Goal: Task Accomplishment & Management: Manage account settings

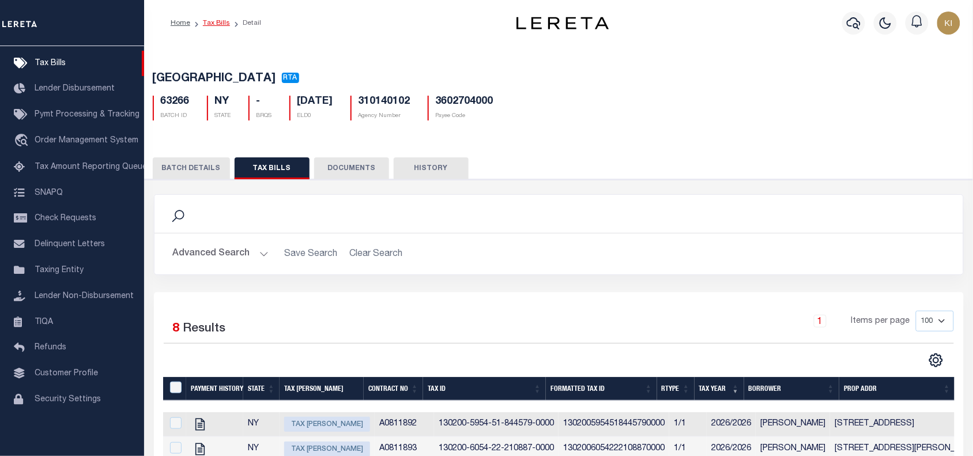
click at [214, 26] on link "Tax Bills" at bounding box center [216, 23] width 27 height 7
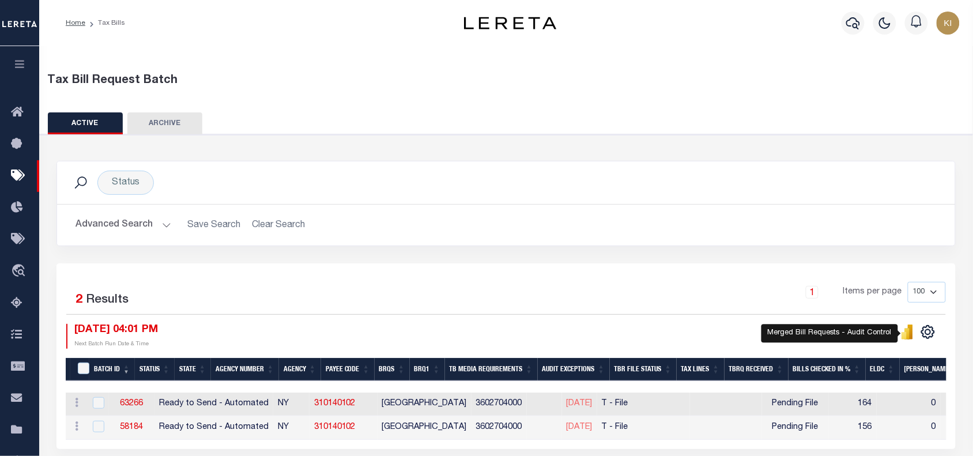
click at [905, 332] on icon "" at bounding box center [907, 333] width 5 height 11
click at [161, 225] on button "Advanced Search" at bounding box center [123, 225] width 96 height 22
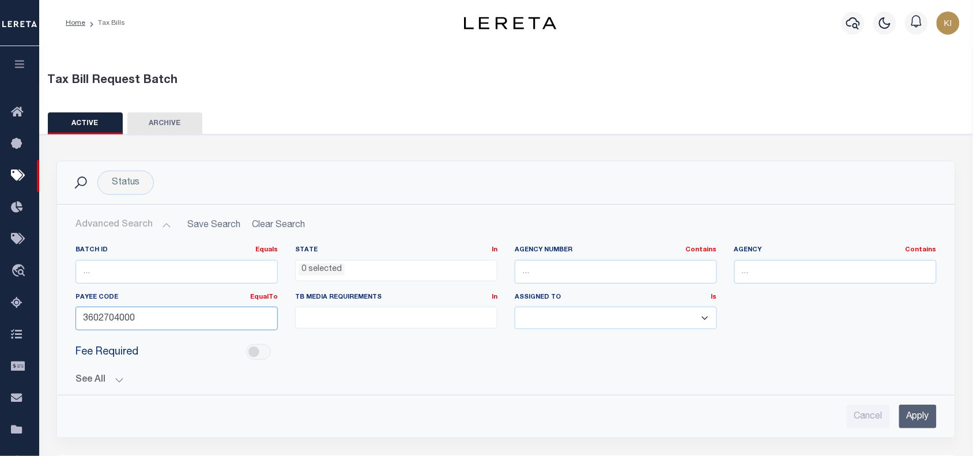
click at [101, 319] on input "3602704000" at bounding box center [176, 319] width 202 height 24
click at [529, 271] on input "text" at bounding box center [616, 272] width 202 height 24
paste input "320240106"
type input "320240106"
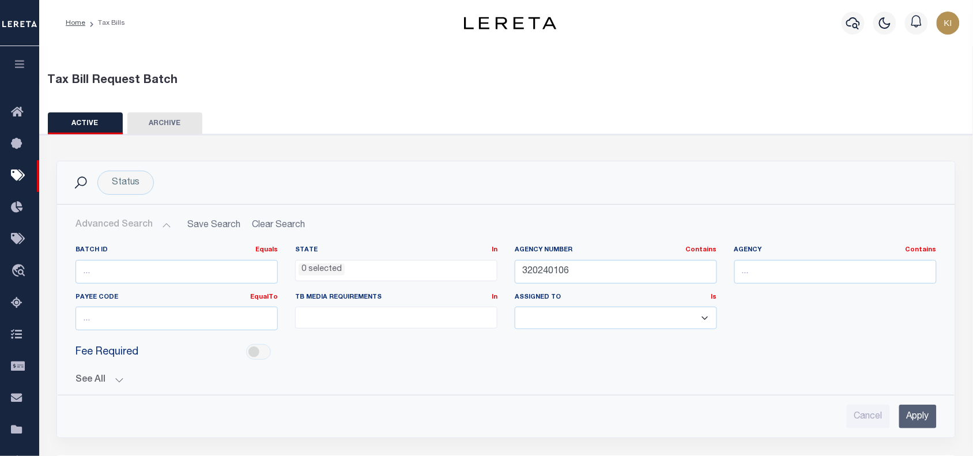
click at [914, 415] on input "Apply" at bounding box center [917, 416] width 37 height 24
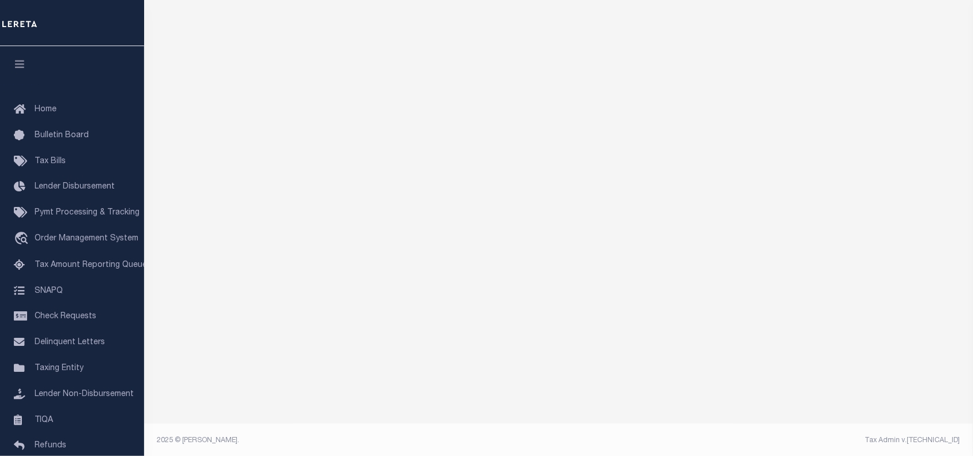
scroll to position [90, 0]
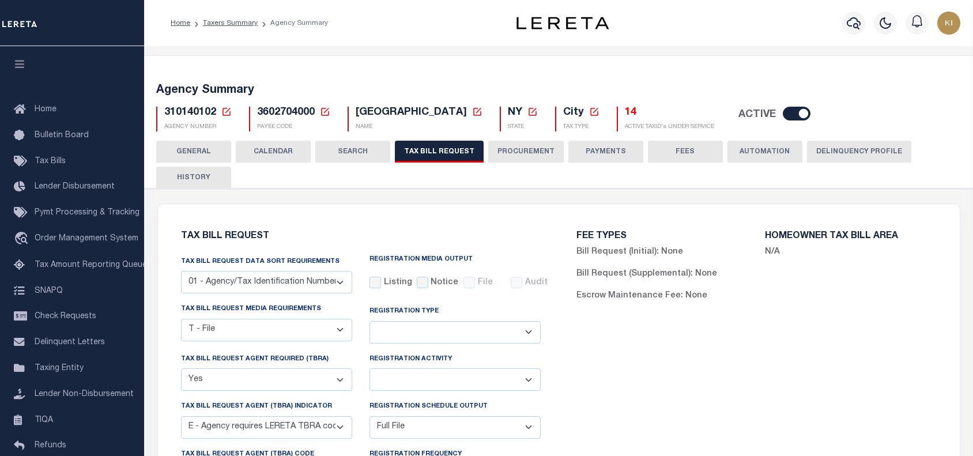
select select "22"
select select "true"
select select "13"
select select "1"
select select
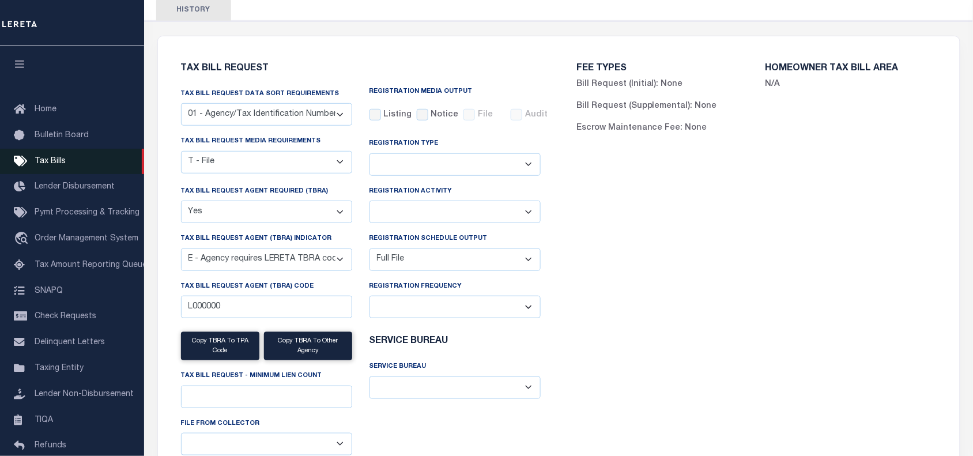
scroll to position [168, 0]
click at [45, 156] on link "Tax Bills" at bounding box center [72, 162] width 144 height 26
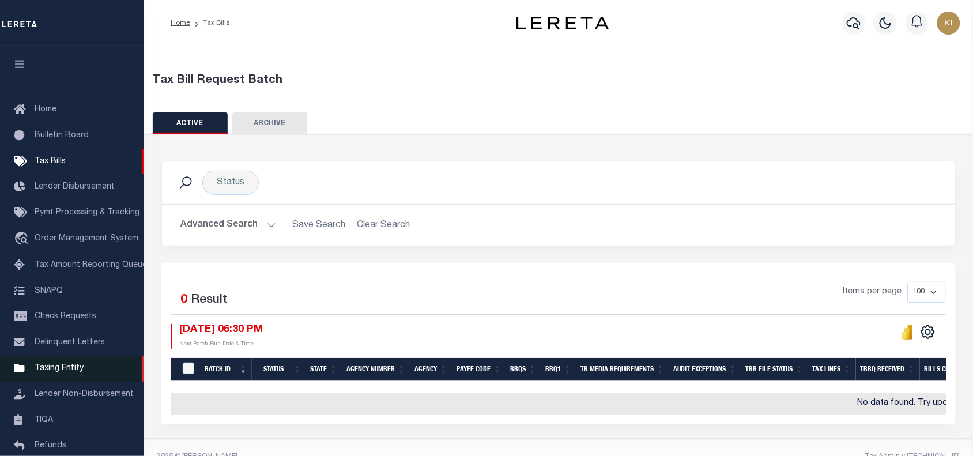
click at [63, 369] on span "Taxing Entity" at bounding box center [59, 368] width 49 height 8
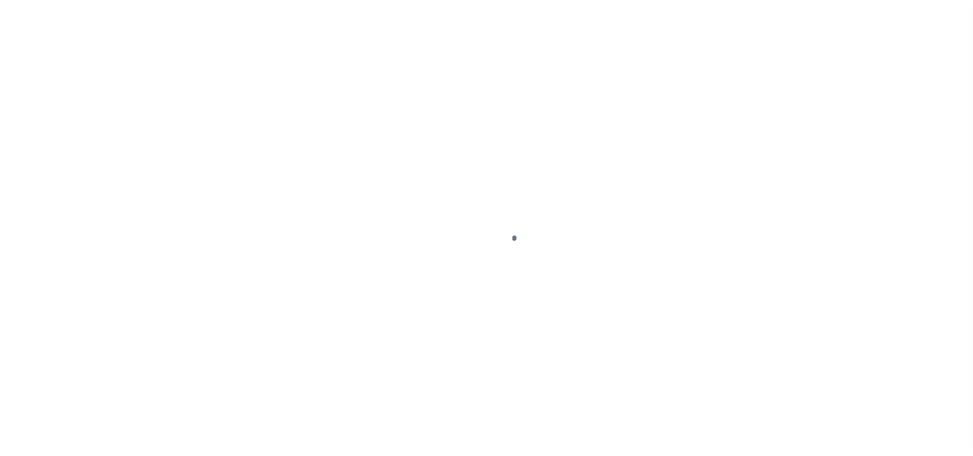
select select
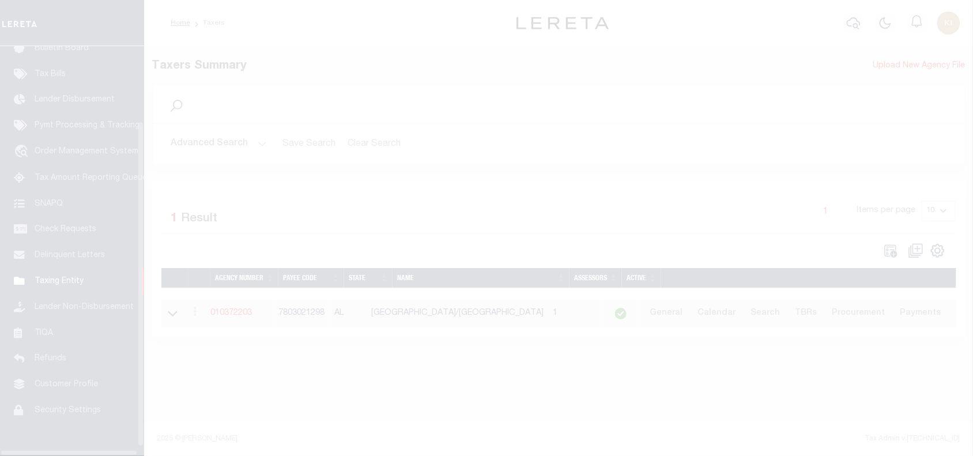
scroll to position [105, 0]
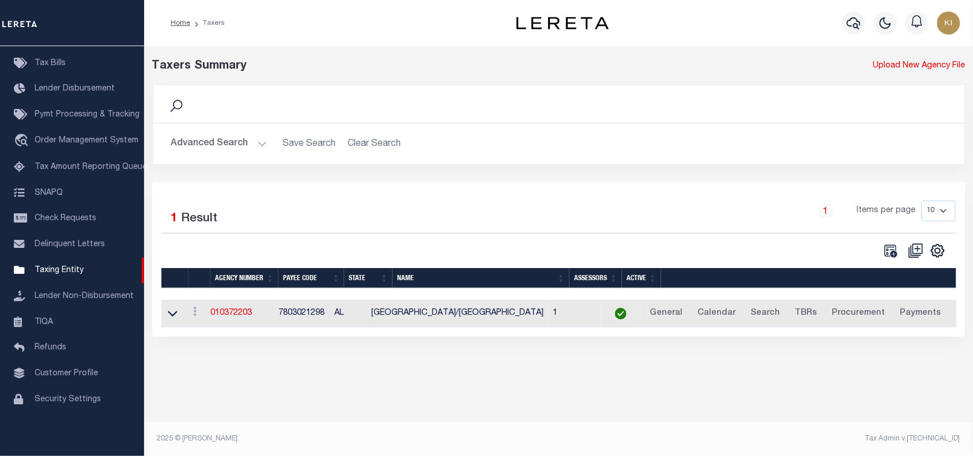
click at [259, 143] on button "Advanced Search" at bounding box center [219, 144] width 96 height 22
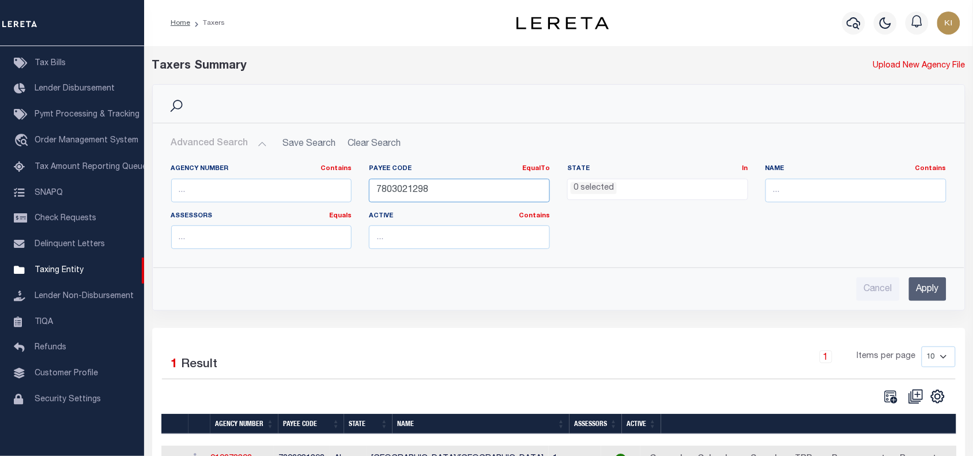
click at [395, 182] on input "7803021298" at bounding box center [459, 191] width 181 height 24
click at [211, 186] on input "text" at bounding box center [261, 191] width 181 height 24
paste input "320240106"
type input "320240106"
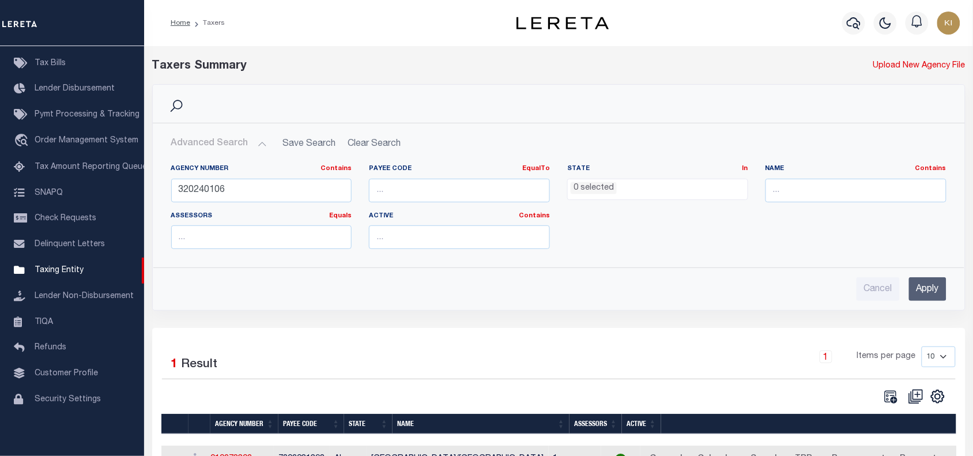
click at [935, 292] on input "Apply" at bounding box center [927, 289] width 37 height 24
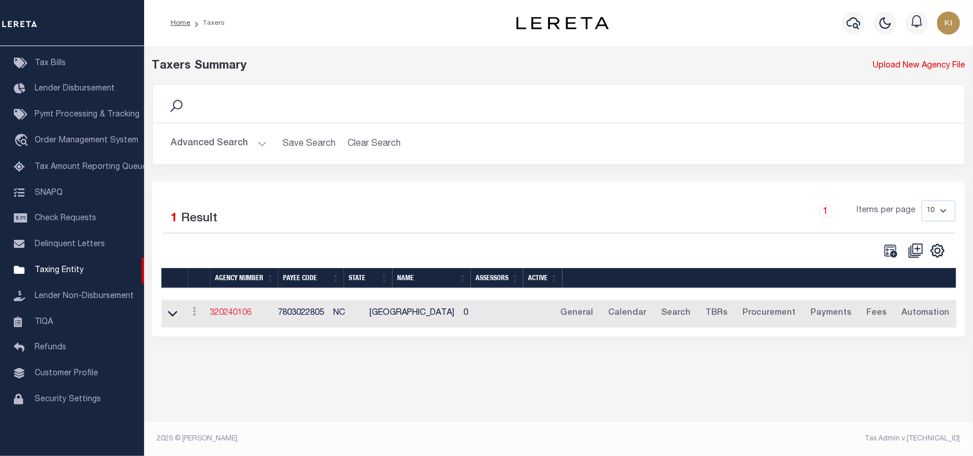
click at [240, 315] on link "320240106" at bounding box center [230, 313] width 41 height 8
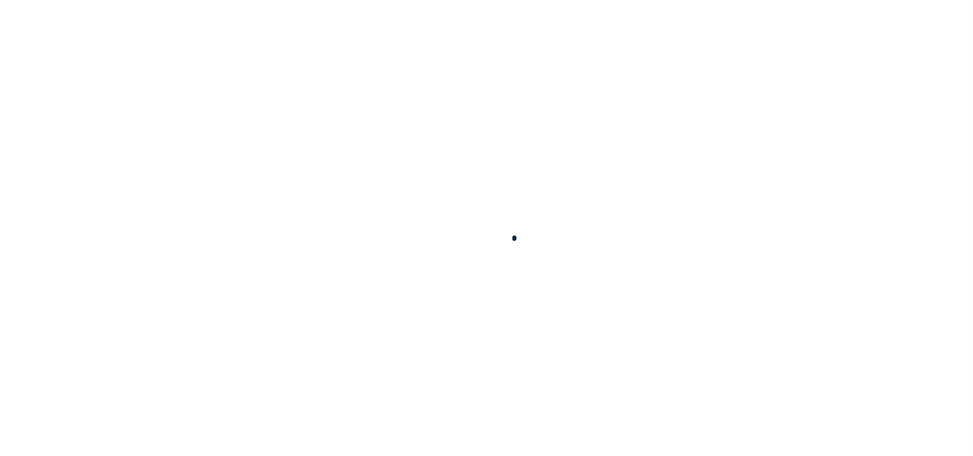
select select
checkbox input "false"
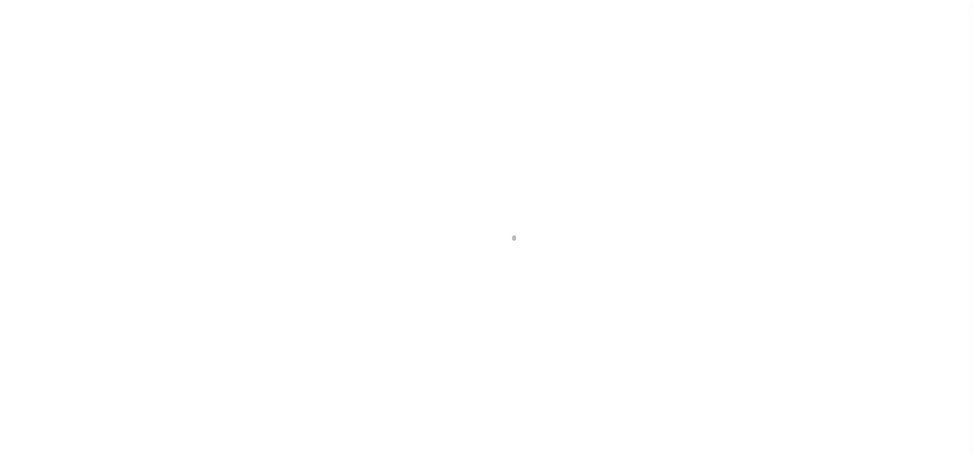
checkbox input "false"
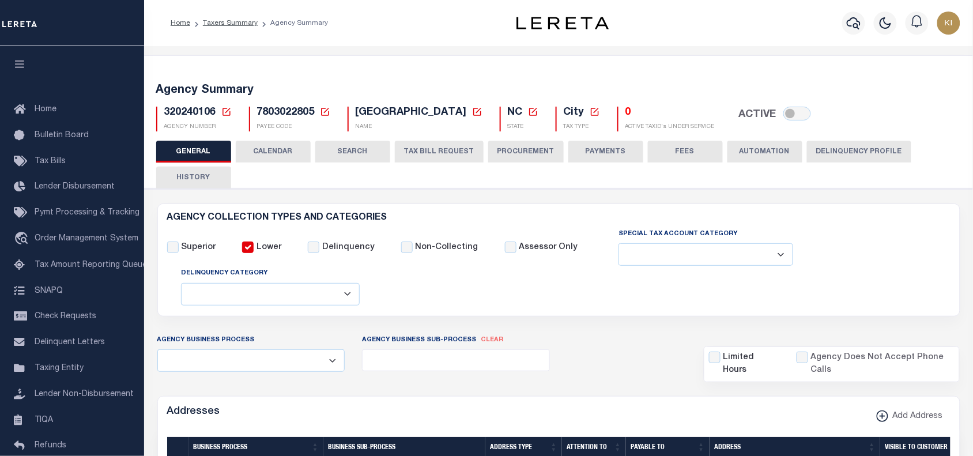
click at [271, 152] on button "CALENDAR" at bounding box center [273, 152] width 75 height 22
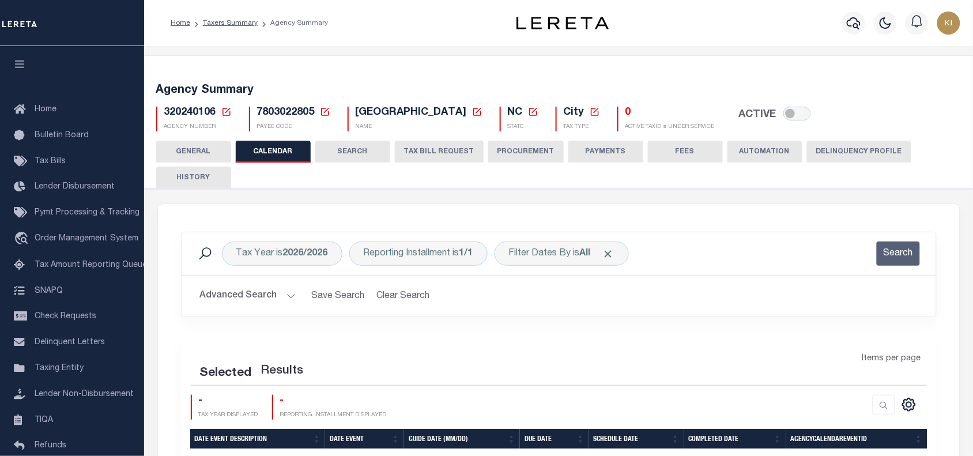
checkbox input "false"
type input "1"
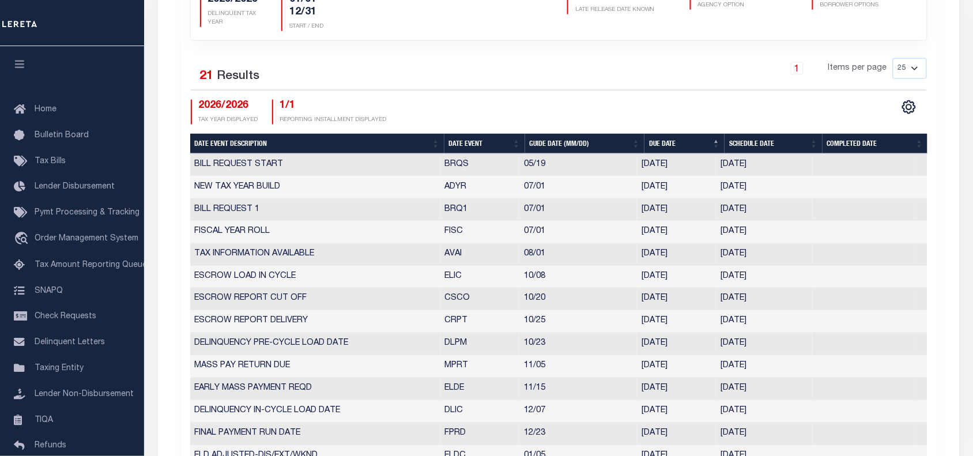
scroll to position [408, 0]
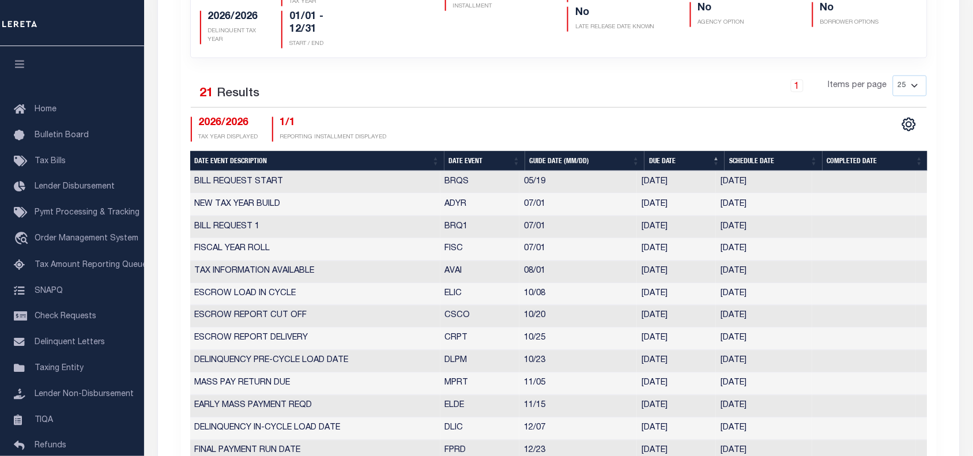
click at [536, 99] on div "1 Items per page 25 50 125 150 175 200" at bounding box center [652, 90] width 547 height 30
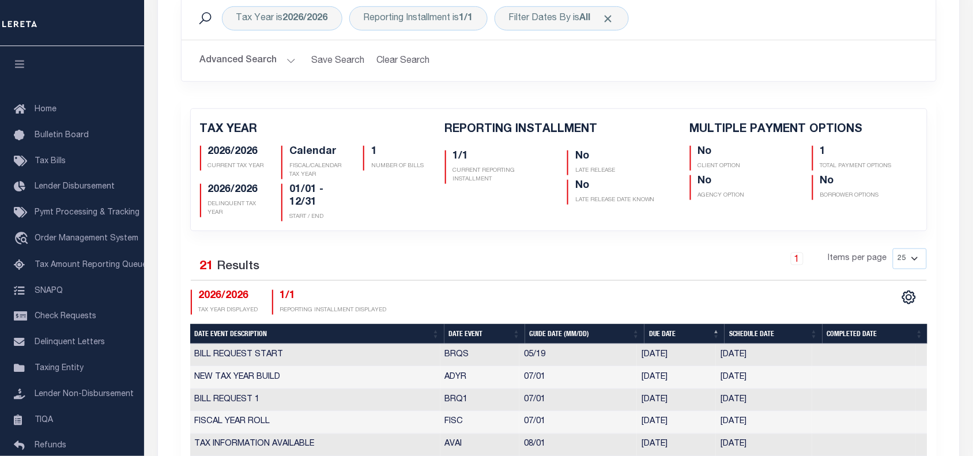
scroll to position [351, 0]
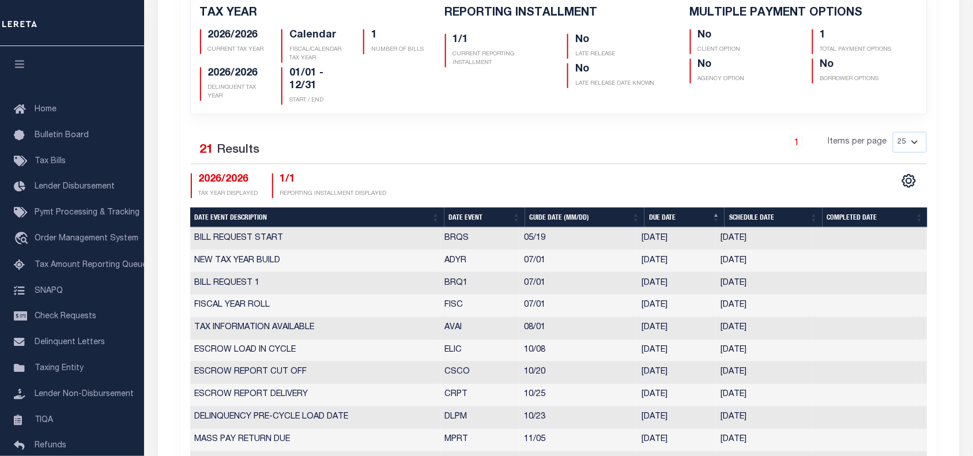
drag, startPoint x: 720, startPoint y: 283, endPoint x: 769, endPoint y: 285, distance: 49.0
click at [769, 285] on td "06/24/2026" at bounding box center [764, 284] width 96 height 22
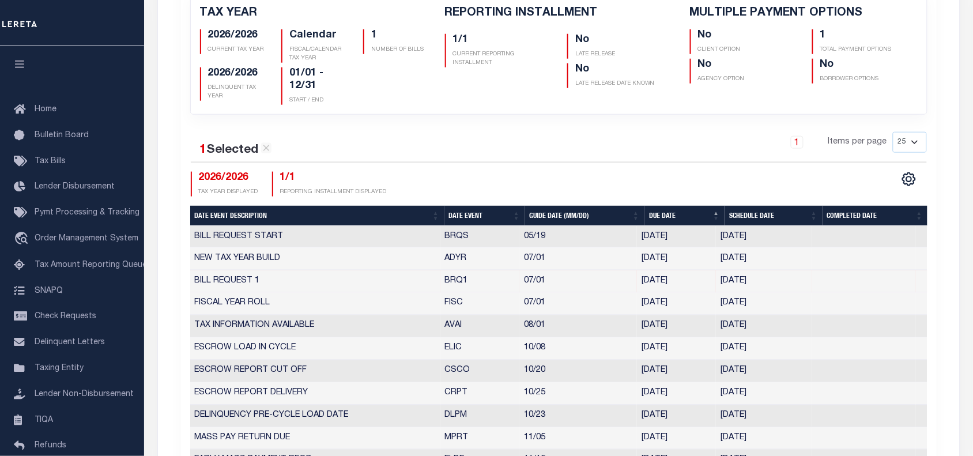
click at [743, 285] on td "06/24/2026" at bounding box center [764, 281] width 96 height 22
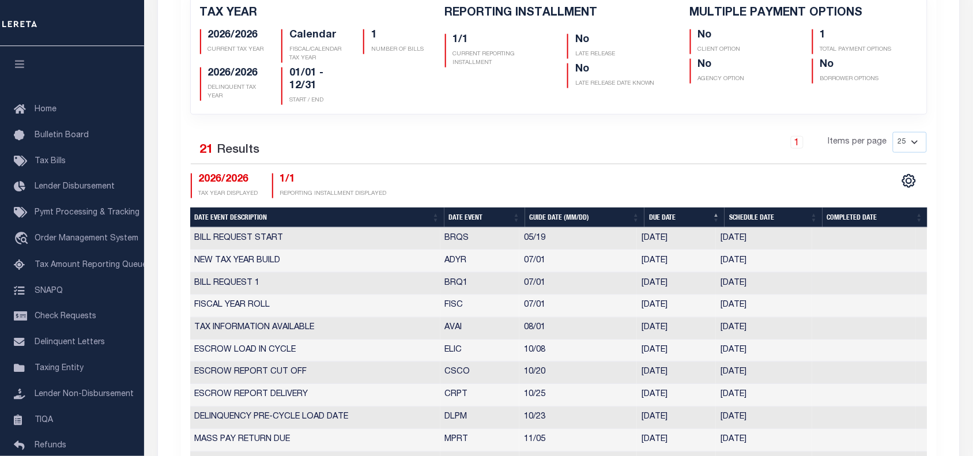
click at [743, 285] on td "06/24/2026" at bounding box center [764, 284] width 96 height 22
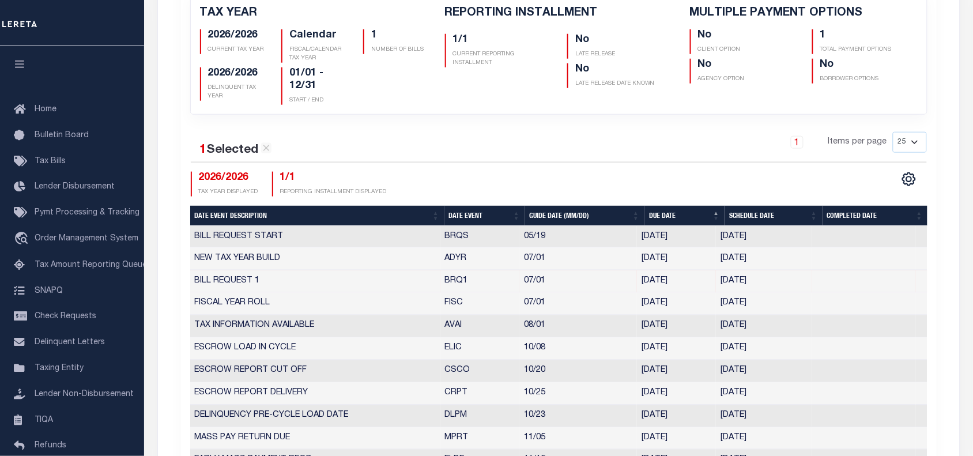
click at [743, 285] on td "06/24/2026" at bounding box center [764, 281] width 96 height 22
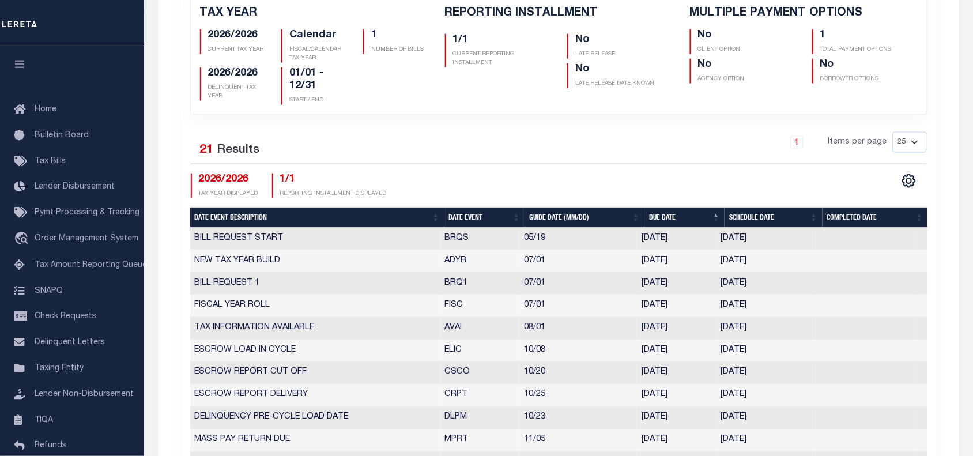
click at [725, 283] on td "06/24/2026" at bounding box center [764, 284] width 96 height 22
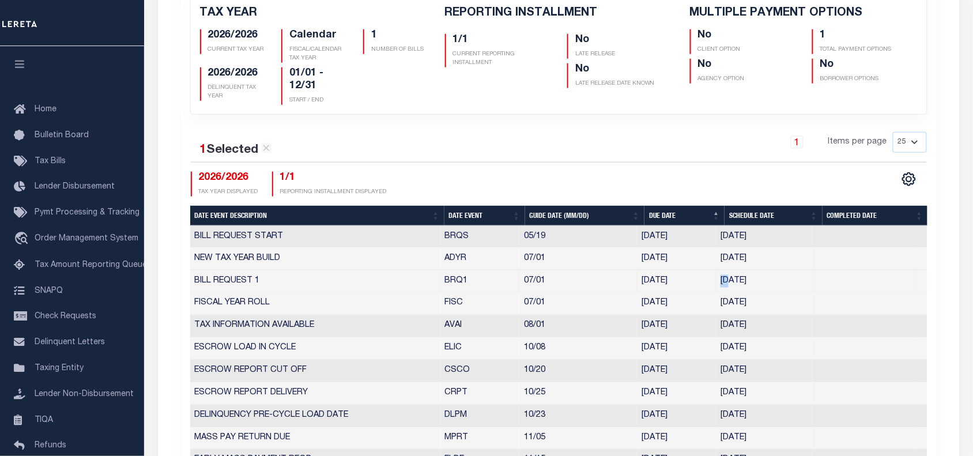
click at [725, 283] on td "06/24/2026" at bounding box center [764, 281] width 96 height 22
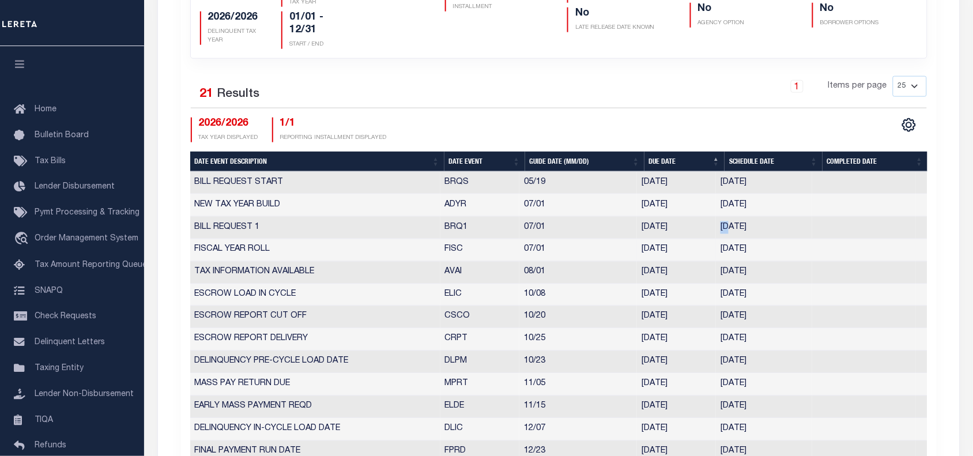
scroll to position [100, 0]
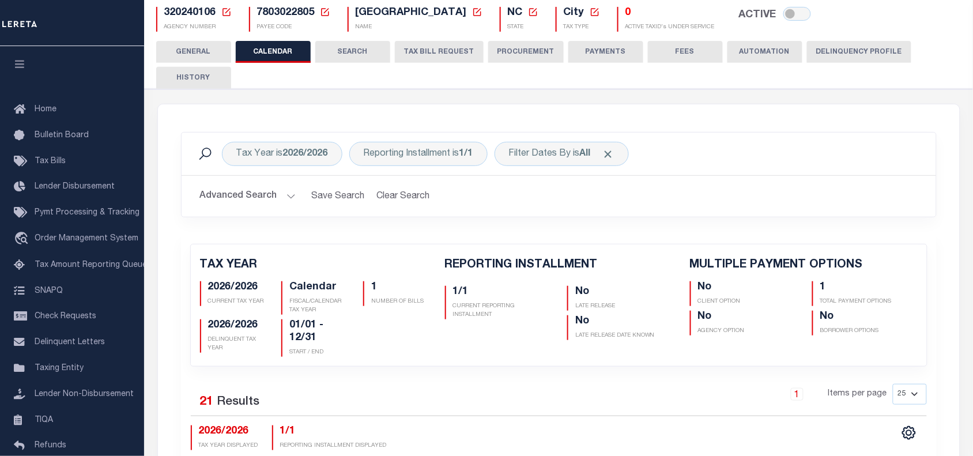
click at [424, 55] on button "TAX BILL REQUEST" at bounding box center [439, 52] width 89 height 22
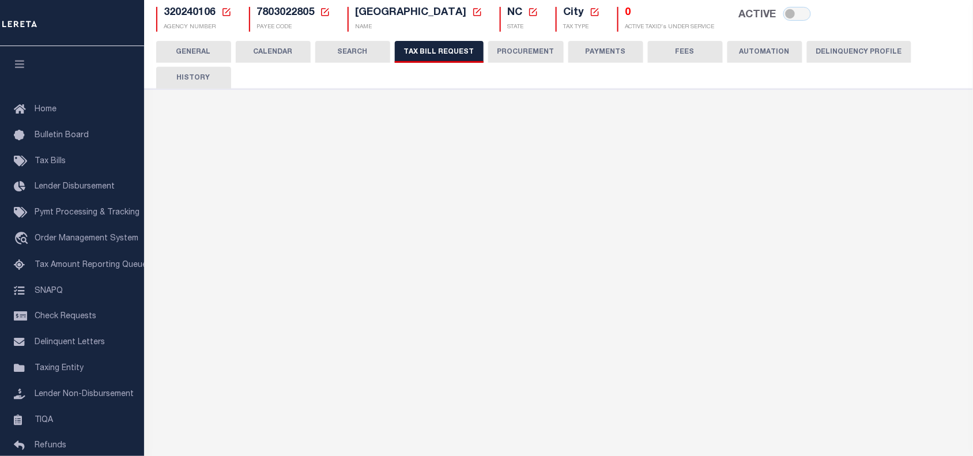
select select "27"
checkbox input "false"
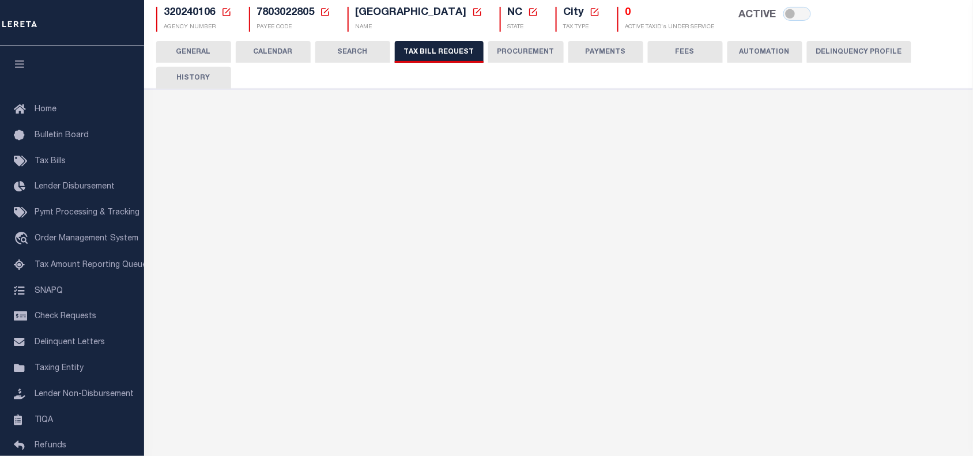
select select "20"
select select "false"
select select "15"
select select
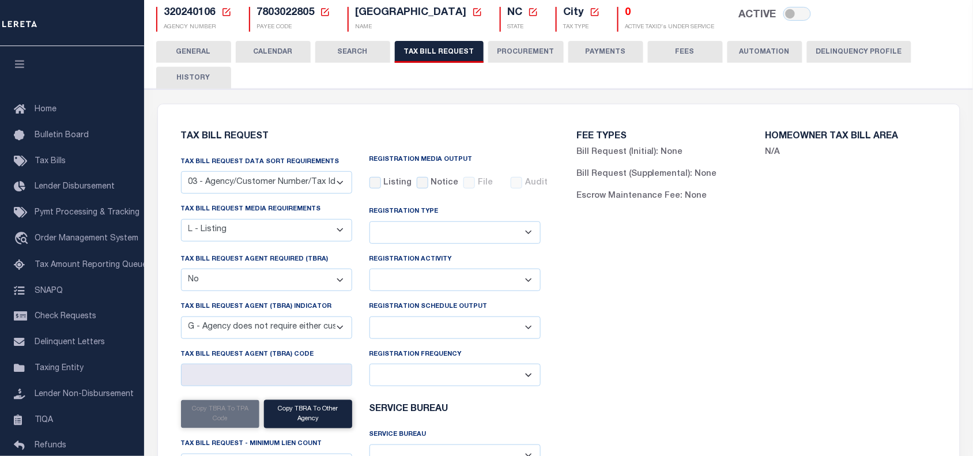
click at [273, 49] on button "CALENDAR" at bounding box center [273, 52] width 75 height 22
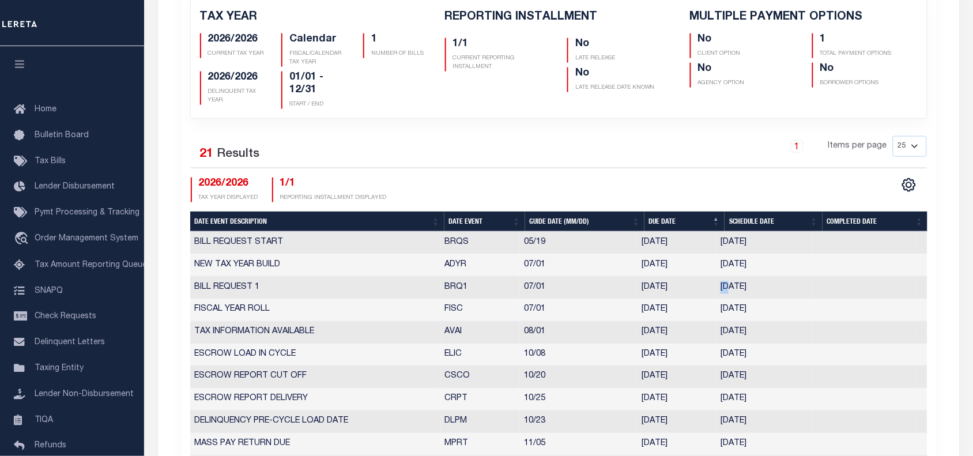
scroll to position [442, 0]
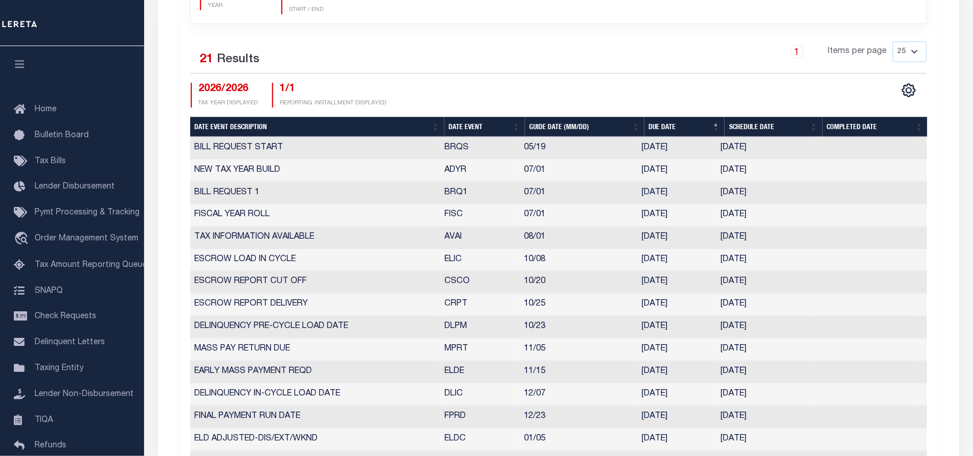
click at [738, 194] on td "06/24/2026" at bounding box center [764, 193] width 96 height 22
drag, startPoint x: 722, startPoint y: 195, endPoint x: 767, endPoint y: 199, distance: 45.7
click at [767, 199] on td "06/24/2026" at bounding box center [764, 193] width 96 height 22
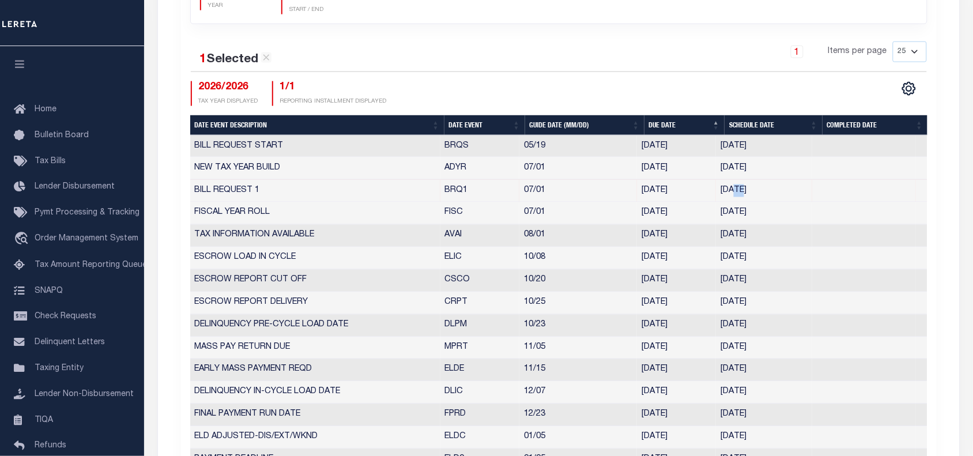
select select "7"
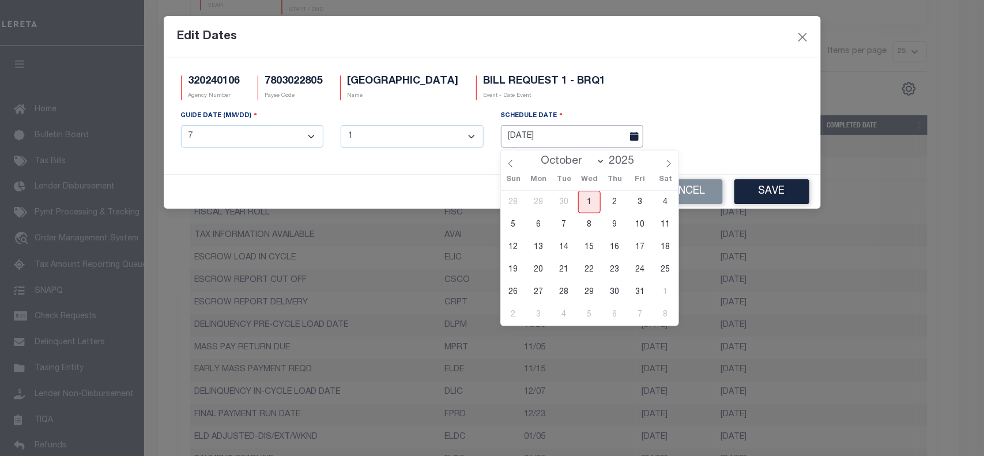
click at [524, 137] on input "06/24/2026" at bounding box center [572, 136] width 143 height 22
click at [588, 199] on span "1" at bounding box center [589, 202] width 22 height 22
type input "[DATE]"
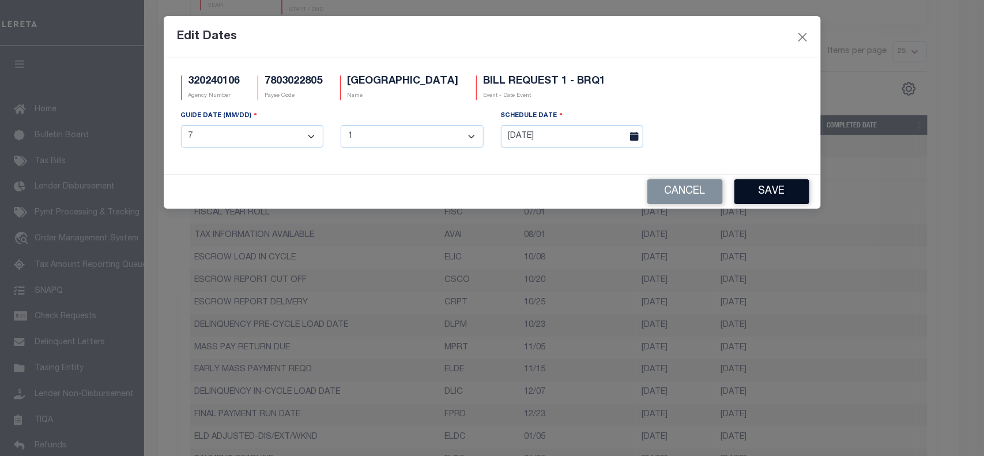
click at [761, 196] on button "Save" at bounding box center [771, 191] width 75 height 25
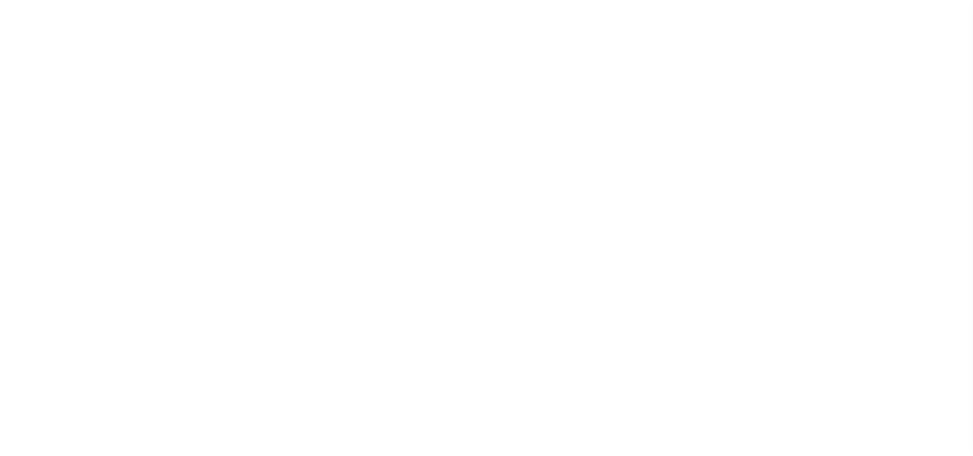
select select
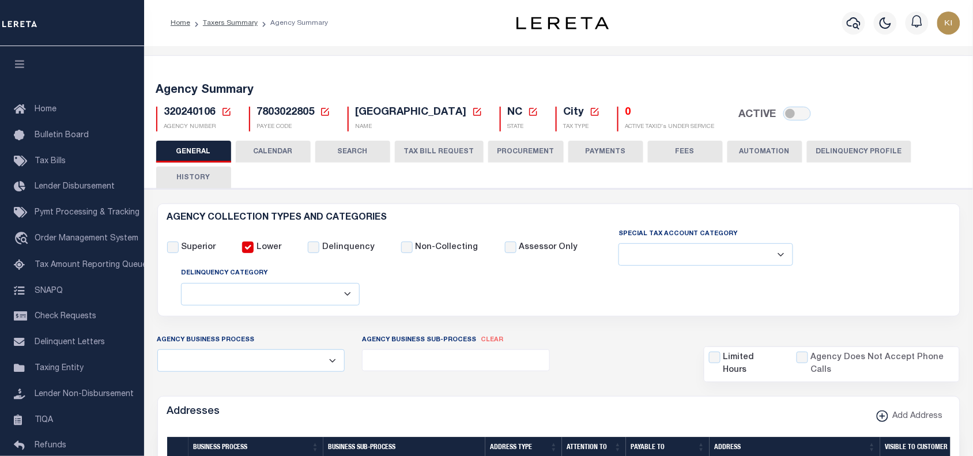
click at [281, 153] on button "CALENDAR" at bounding box center [273, 152] width 75 height 22
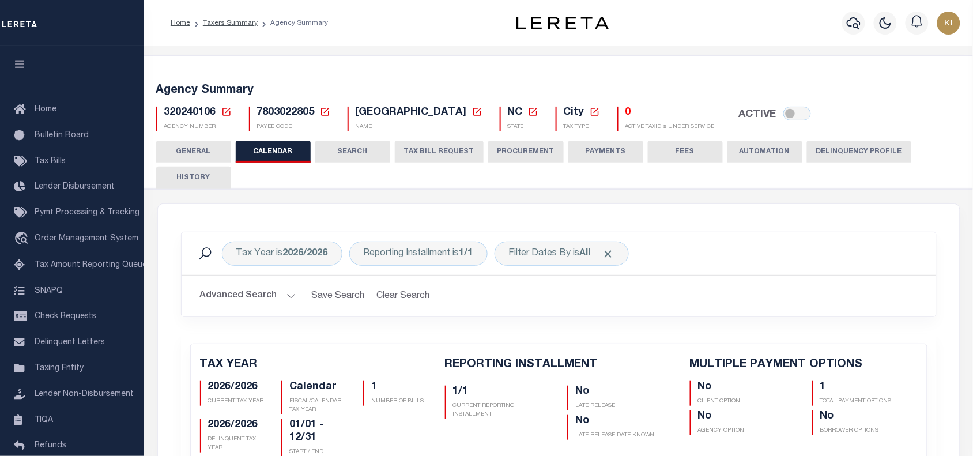
checkbox input "false"
type input "1"
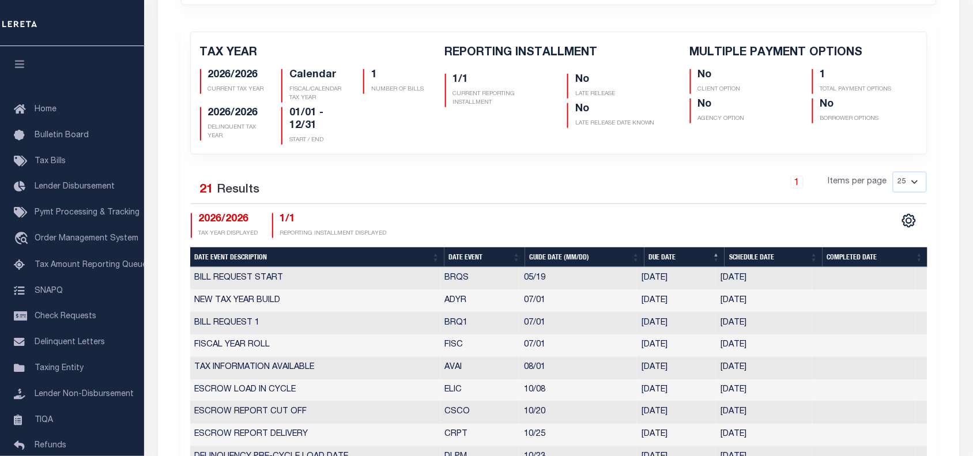
scroll to position [315, 0]
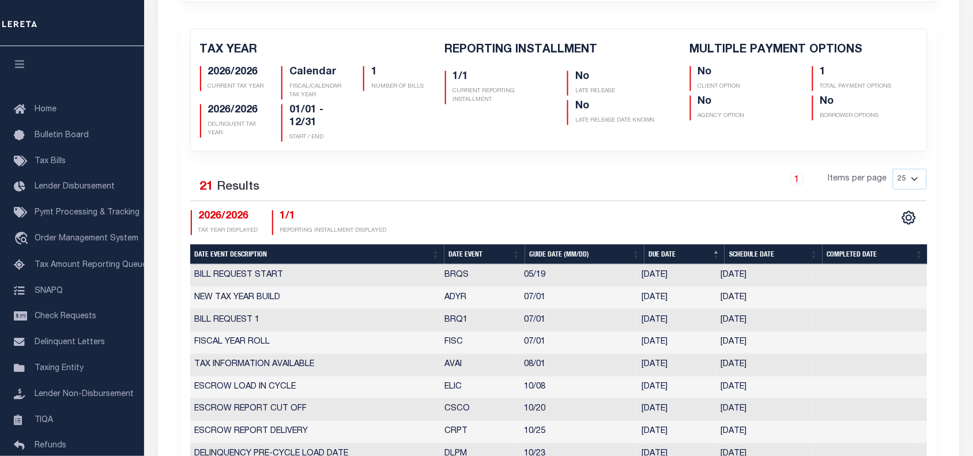
click at [880, 158] on div "TAX YEAR 2026/2026 CURRENT TAX YEAR Calendar FISCAL/CALENDAR TAX YEAR 1" at bounding box center [558, 382] width 755 height 725
click at [577, 206] on div "Selected 21 Results 1 Items per page 25 50 125 150 175 200 2026/2026 TAX YEAR D…" at bounding box center [559, 202] width 754 height 66
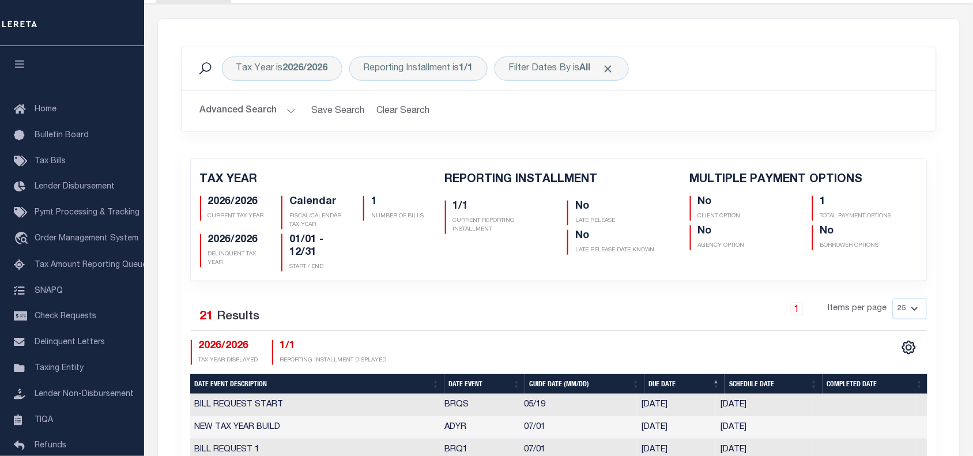
scroll to position [338, 0]
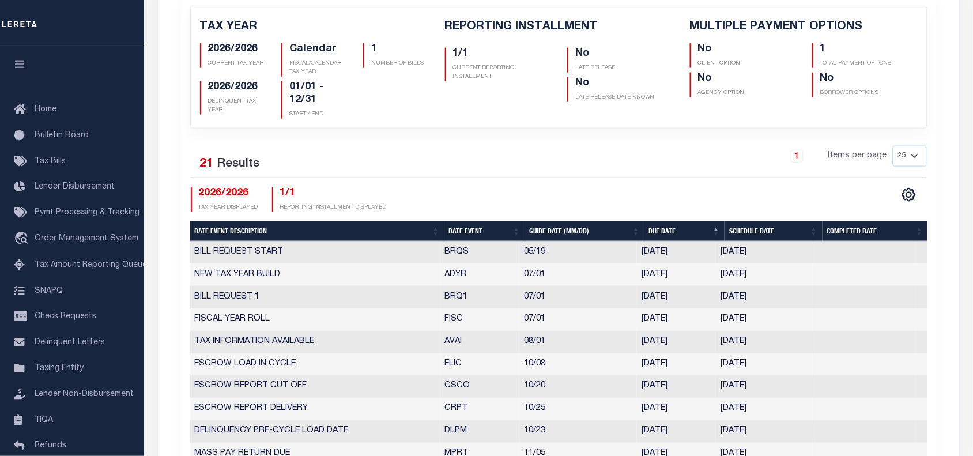
drag, startPoint x: 721, startPoint y: 300, endPoint x: 768, endPoint y: 300, distance: 47.2
click at [768, 300] on td "10/01/2025" at bounding box center [764, 297] width 96 height 22
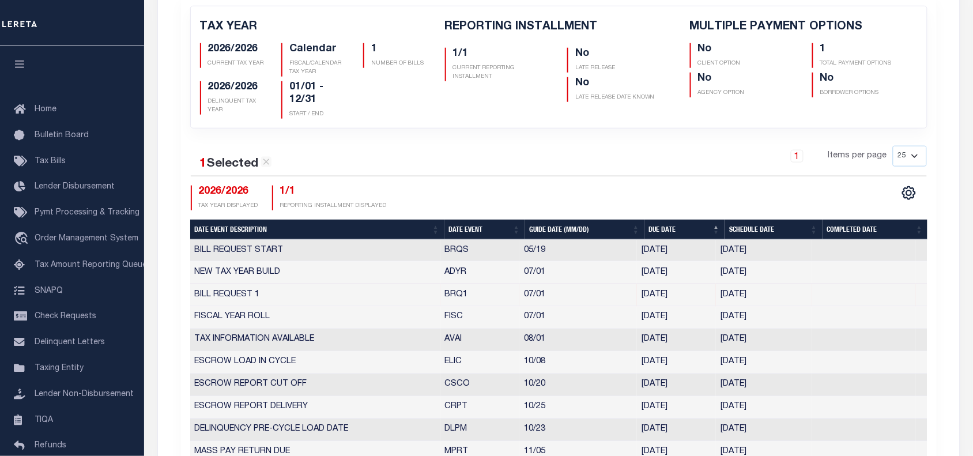
click at [516, 176] on div "1 Selected 21 Results 1 Items per page 25 50 125 150 175 200" at bounding box center [559, 161] width 736 height 31
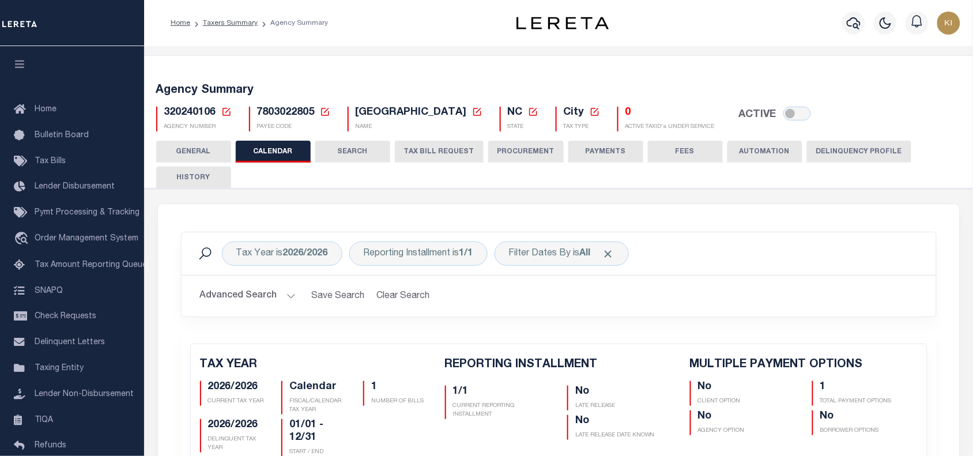
click at [678, 270] on div "Tax Year is 2026/2026 Reporting Installment is 1/1 Filter Dates By is All Search" at bounding box center [559, 253] width 754 height 43
click at [286, 115] on span "7803022805" at bounding box center [286, 112] width 58 height 10
copy span "7803022805"
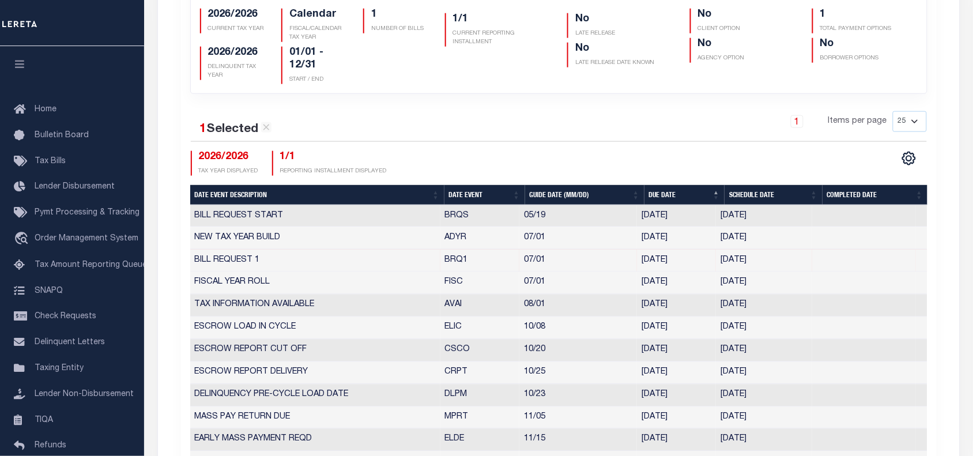
scroll to position [343, 0]
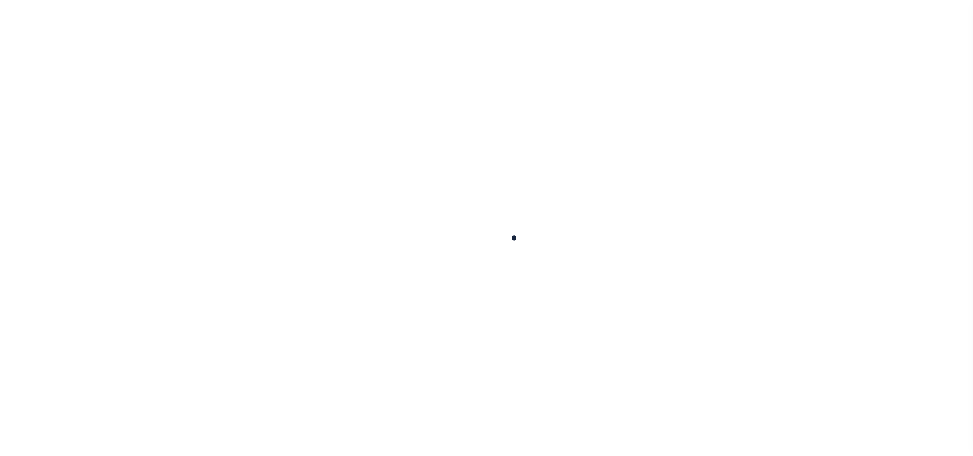
select select
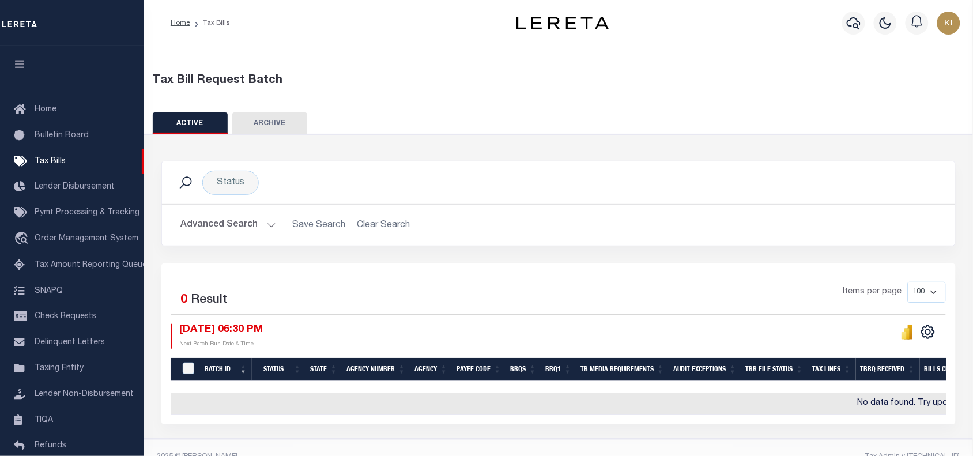
click at [267, 223] on button "Advanced Search" at bounding box center [228, 225] width 96 height 22
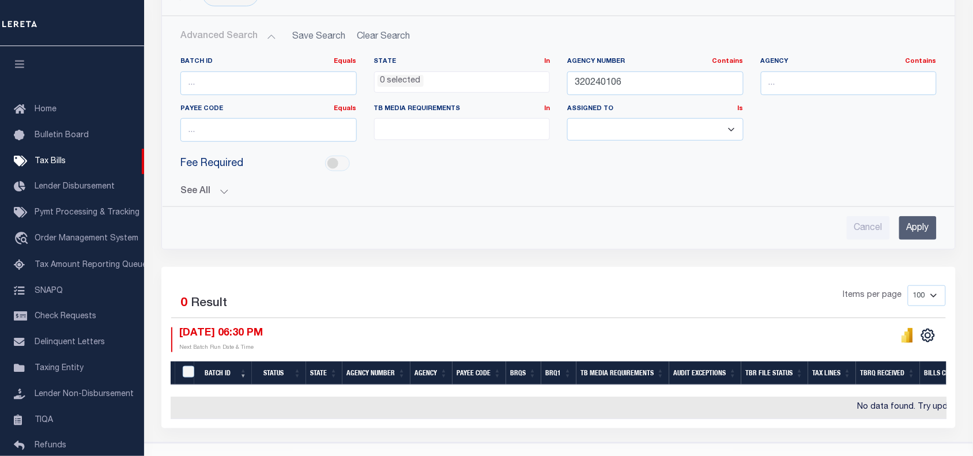
scroll to position [189, 0]
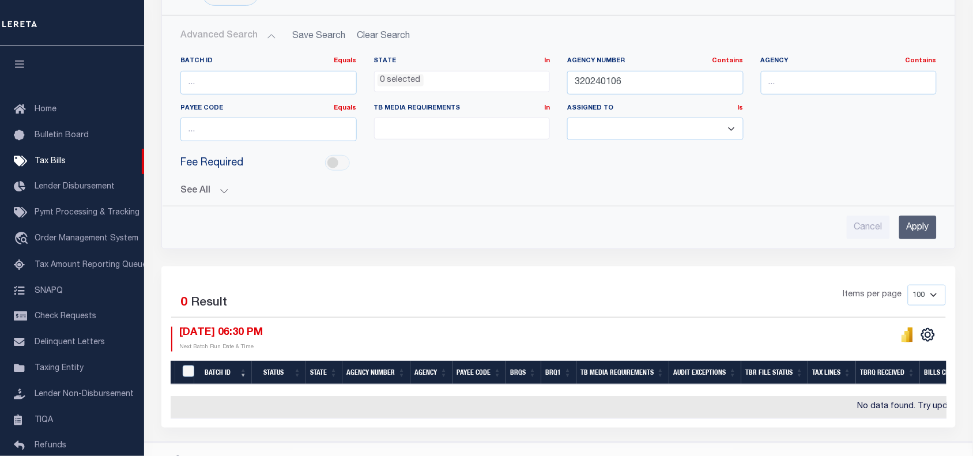
click at [502, 261] on div "Status Search Advanced Search Save Search Clear Search TaxBillBatches_dynamicta…" at bounding box center [558, 119] width 811 height 294
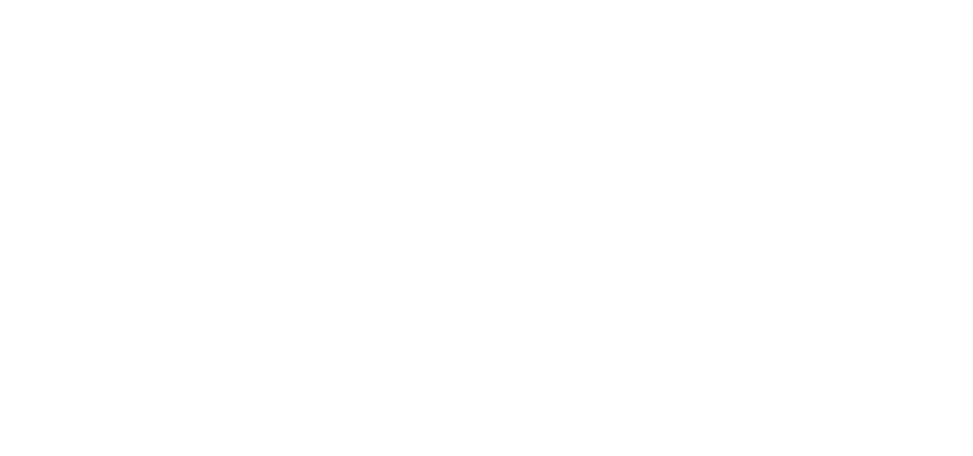
select select
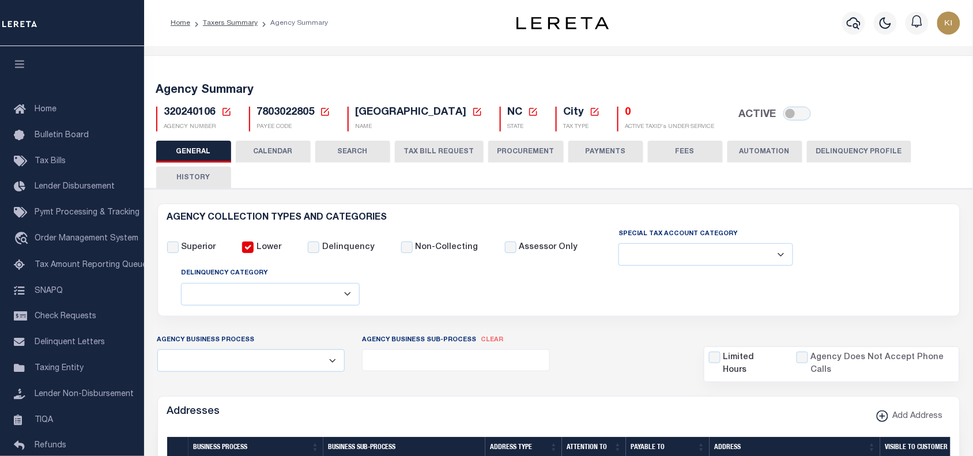
click at [284, 151] on button "CALENDAR" at bounding box center [273, 152] width 75 height 22
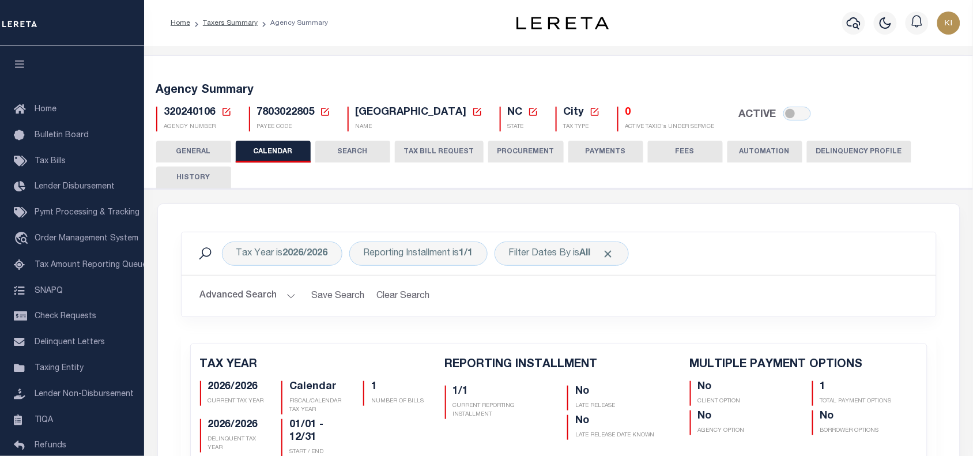
checkbox input "false"
type input "1"
click at [198, 110] on span "320240106" at bounding box center [190, 112] width 52 height 10
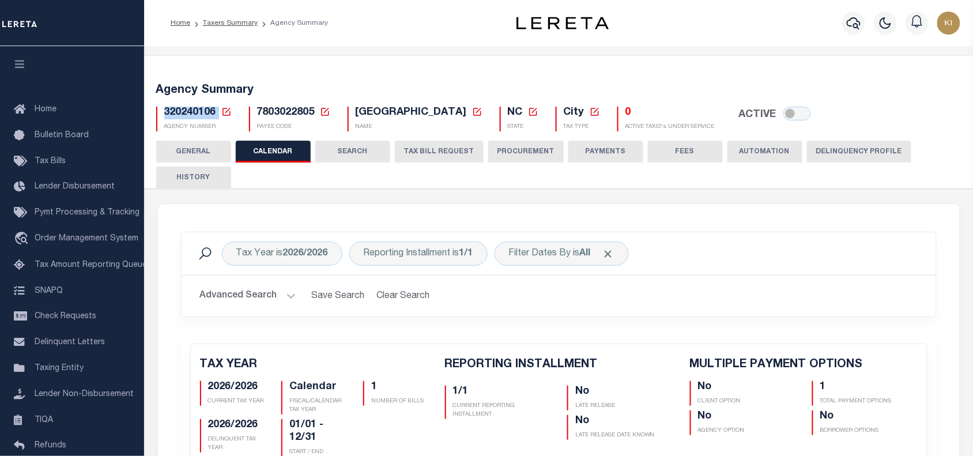
click at [198, 110] on span "320240106" at bounding box center [190, 112] width 52 height 10
copy span "320240106"
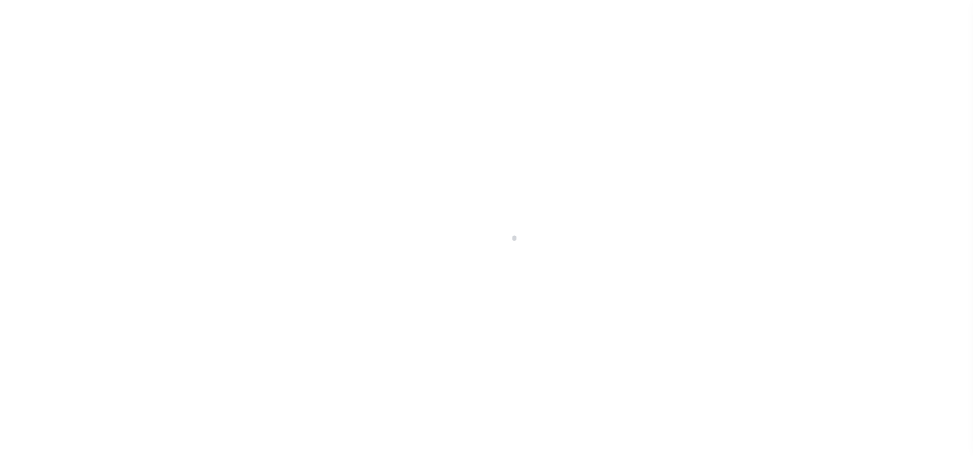
select select
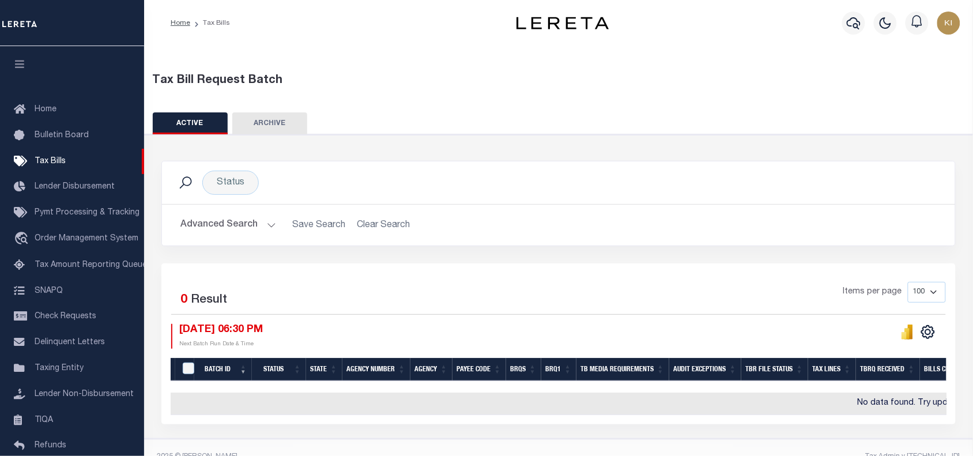
click at [271, 229] on button "Advanced Search" at bounding box center [228, 225] width 96 height 22
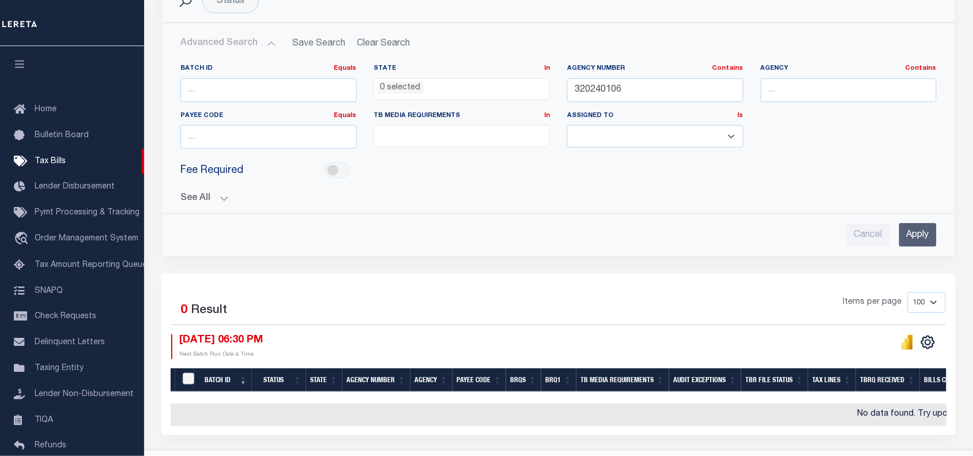
scroll to position [180, 0]
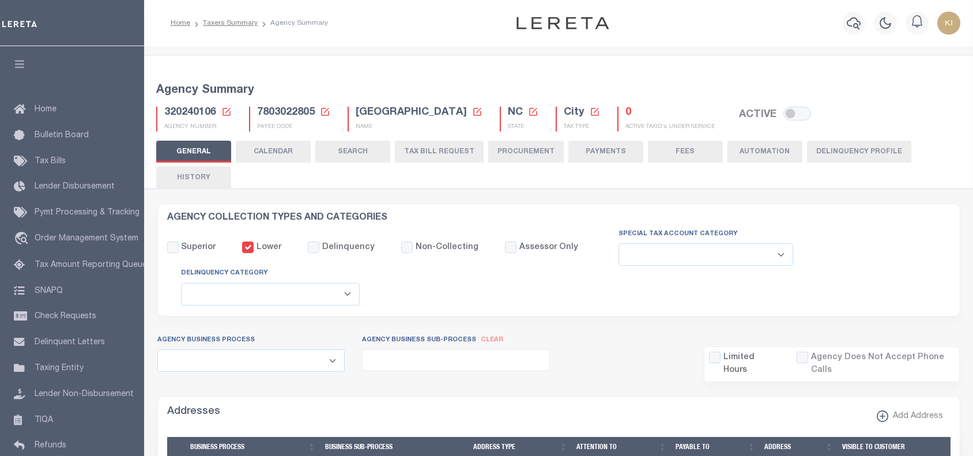
select select
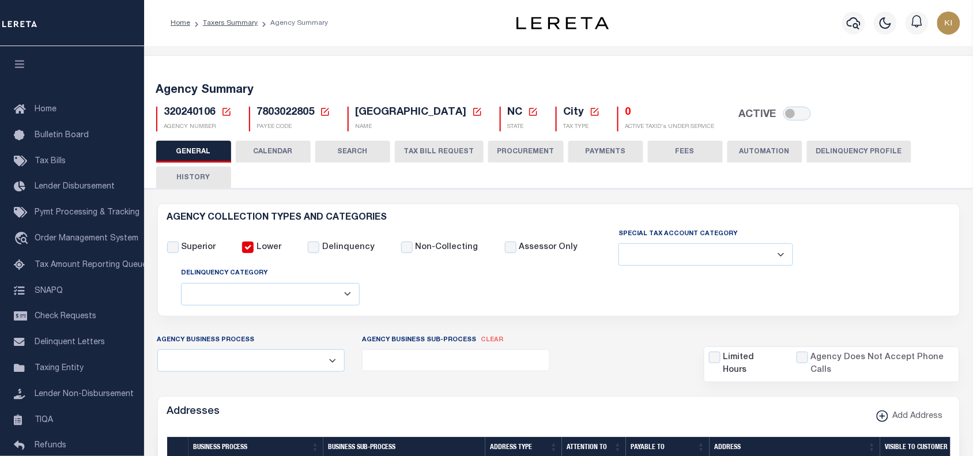
click at [282, 145] on button "CALENDAR" at bounding box center [273, 152] width 75 height 22
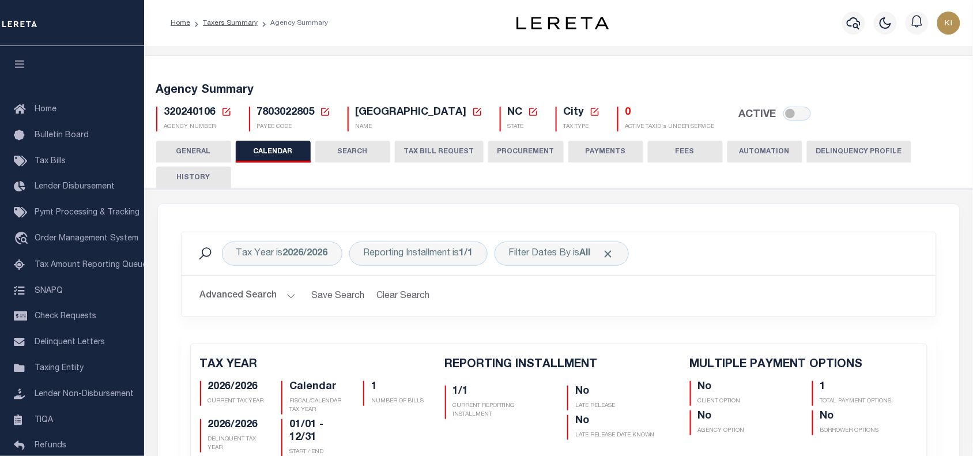
checkbox input "false"
type input "1"
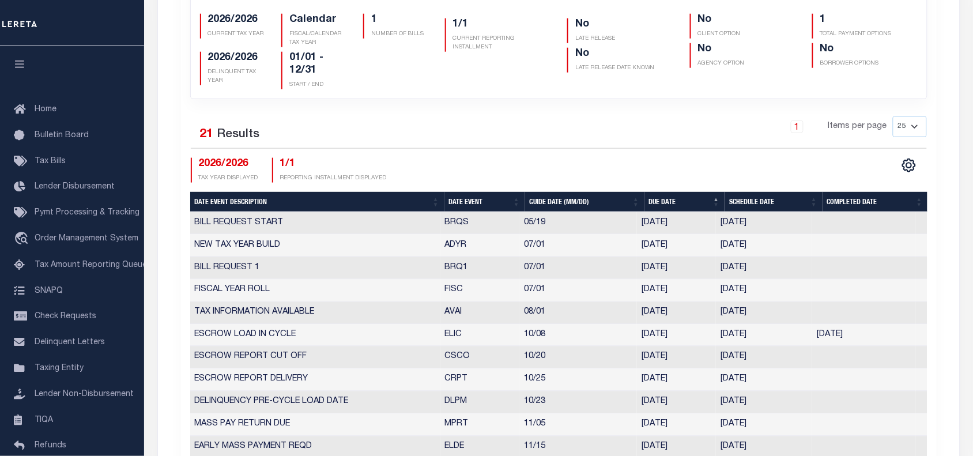
click at [775, 267] on td "[DATE]" at bounding box center [764, 268] width 96 height 22
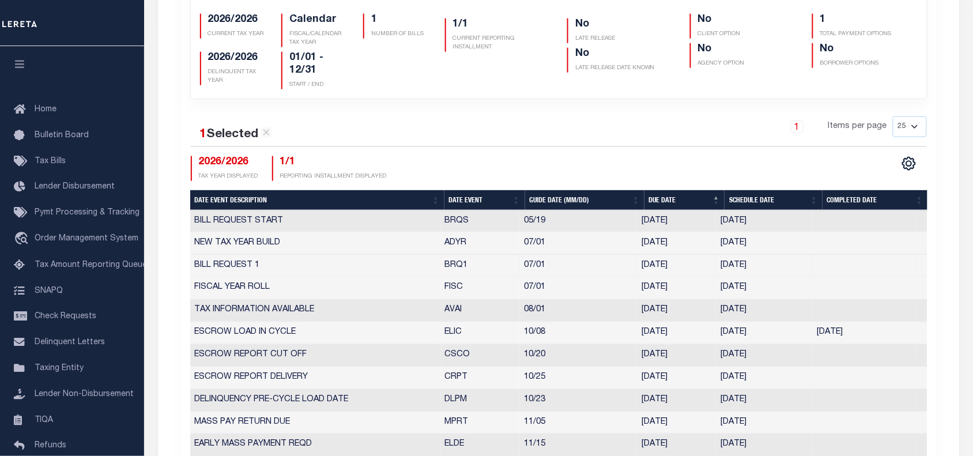
scroll to position [0, 0]
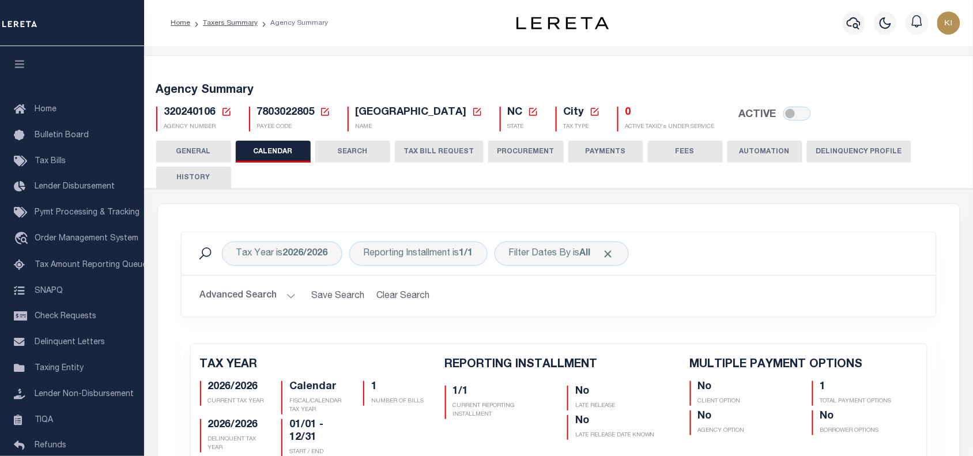
click at [279, 114] on span "7803022805" at bounding box center [286, 112] width 58 height 10
copy span "7803022805"
